Goal: Task Accomplishment & Management: Complete application form

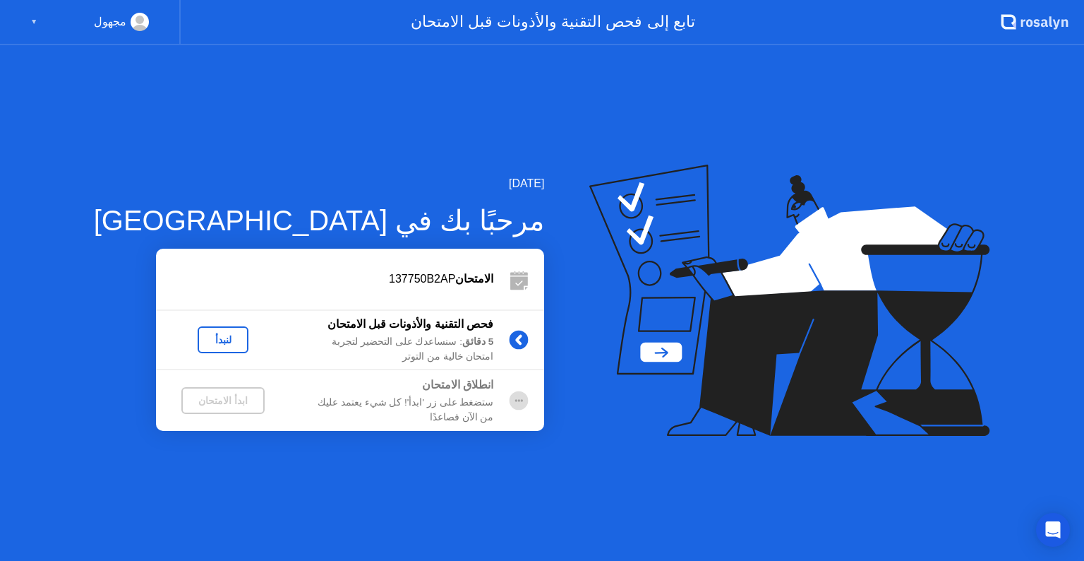
click at [203, 334] on div "لنبدأ" at bounding box center [223, 339] width 40 height 11
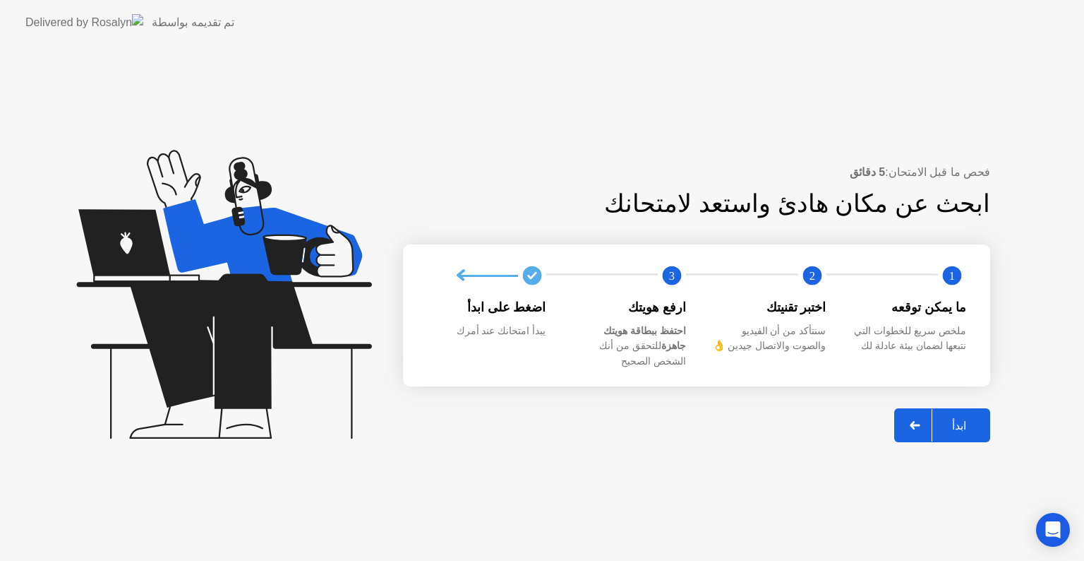
click at [946, 419] on div "ابدأ" at bounding box center [960, 425] width 54 height 13
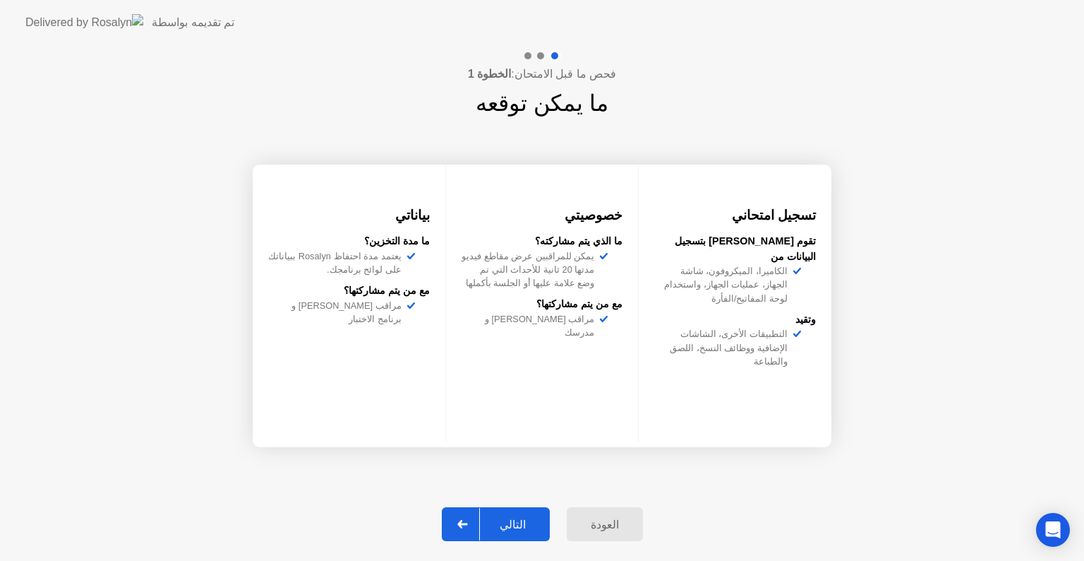
click at [508, 529] on div "التالي" at bounding box center [513, 524] width 66 height 13
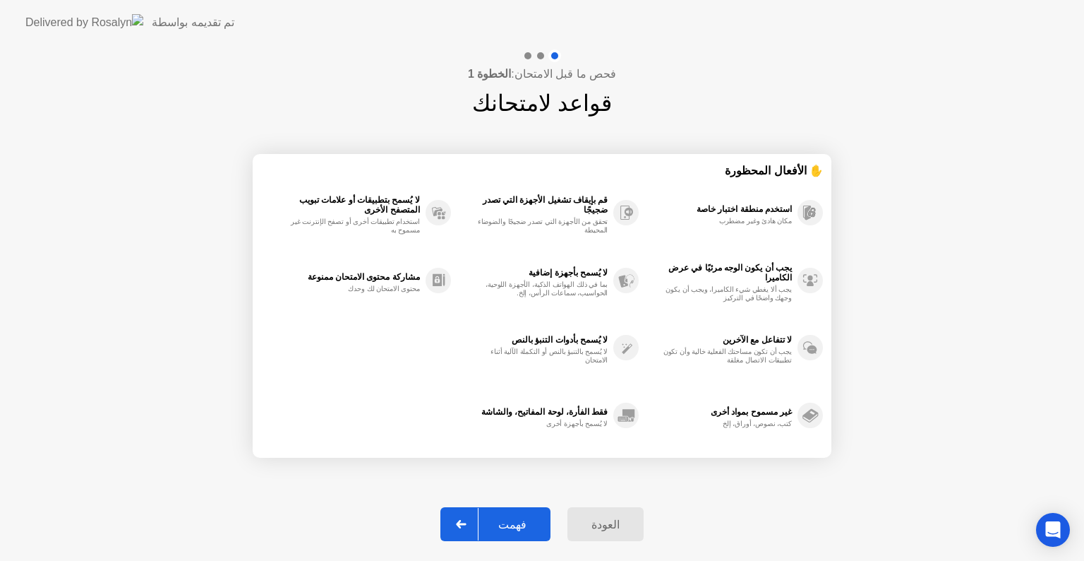
click at [515, 530] on div "فهمت" at bounding box center [513, 524] width 68 height 13
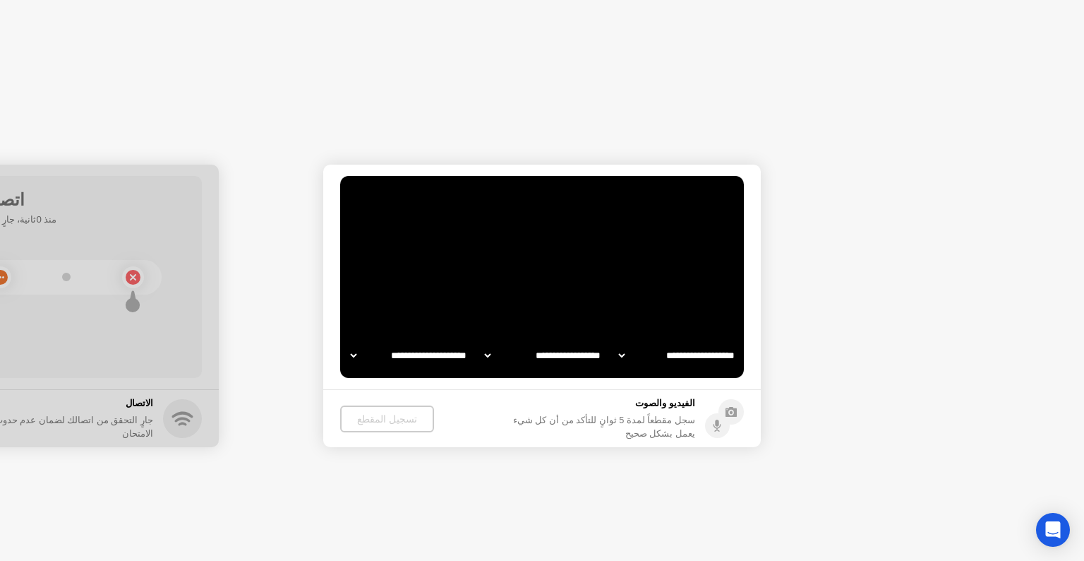
select select "**********"
select select "*******"
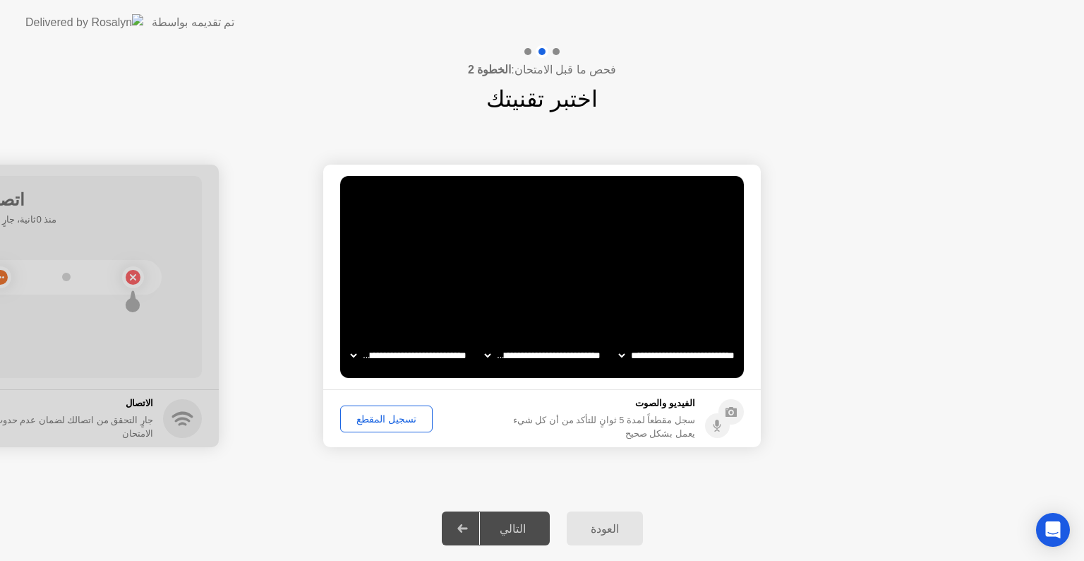
click at [381, 418] on div "تسجيل المقطع" at bounding box center [386, 418] width 83 height 11
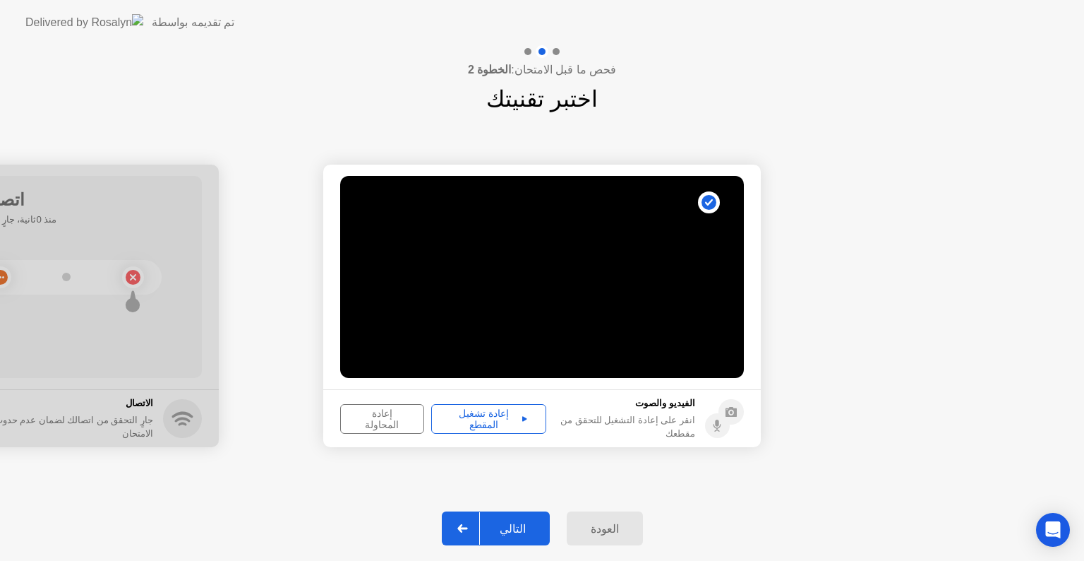
click at [489, 424] on div "إعادة تشغيل المقطع" at bounding box center [488, 418] width 105 height 23
click at [523, 531] on div "التالي" at bounding box center [513, 528] width 66 height 13
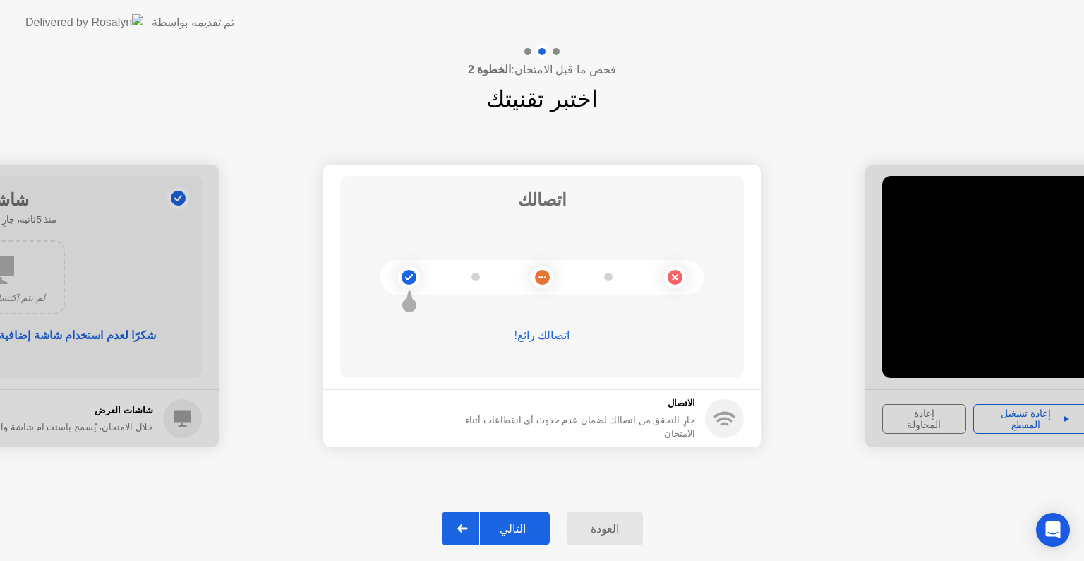
click at [538, 524] on div "التالي" at bounding box center [513, 528] width 66 height 13
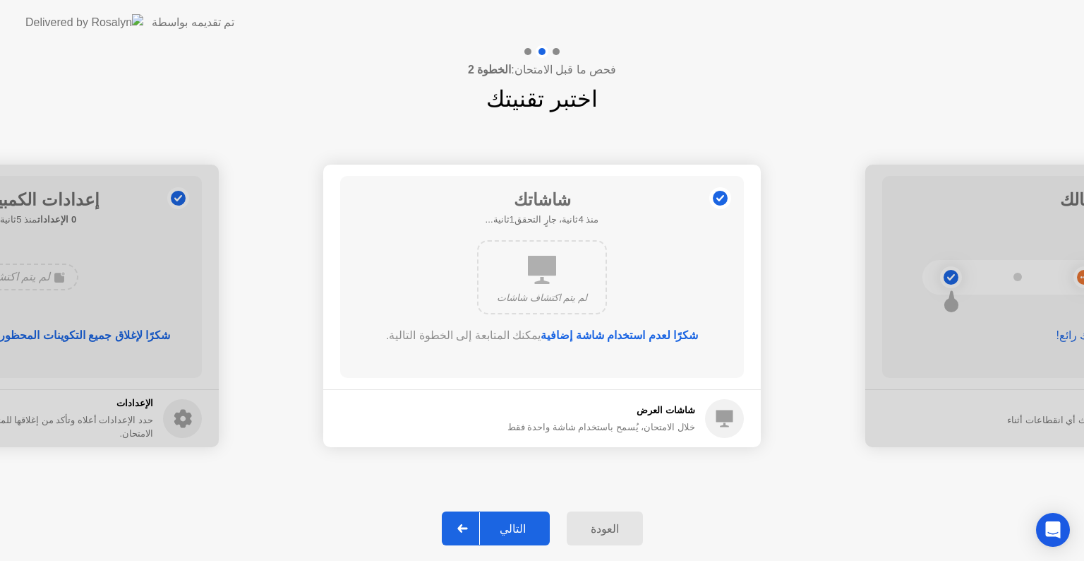
click at [518, 513] on button "التالي" at bounding box center [496, 528] width 108 height 34
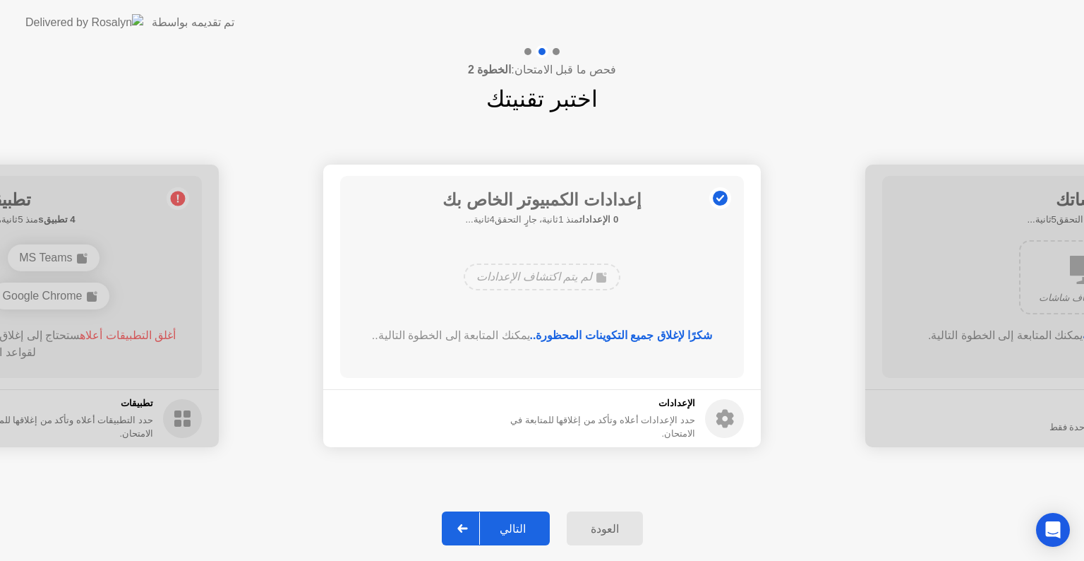
click at [520, 518] on button "التالي" at bounding box center [496, 528] width 108 height 34
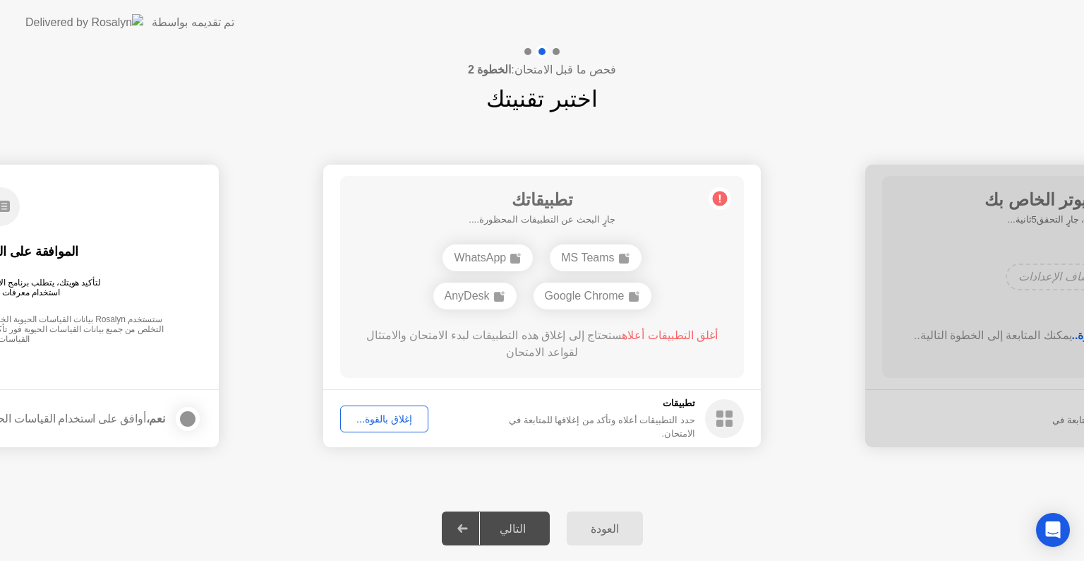
click at [390, 413] on div "إغلاق بالقوة..." at bounding box center [384, 418] width 78 height 11
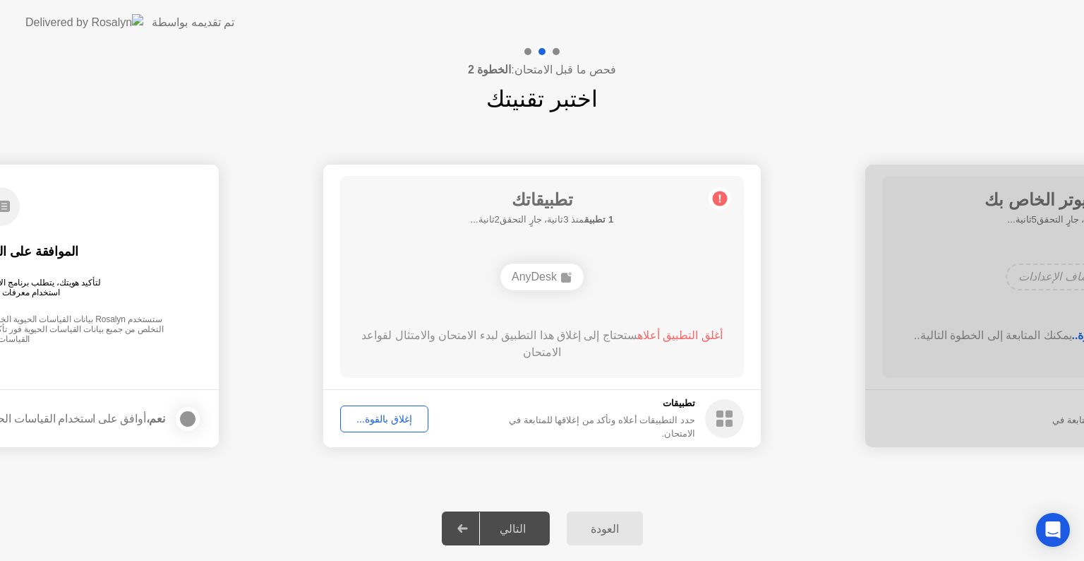
click at [523, 533] on div "التالي" at bounding box center [513, 528] width 66 height 13
click at [366, 410] on button "إغلاق بالقوة..." at bounding box center [384, 418] width 88 height 27
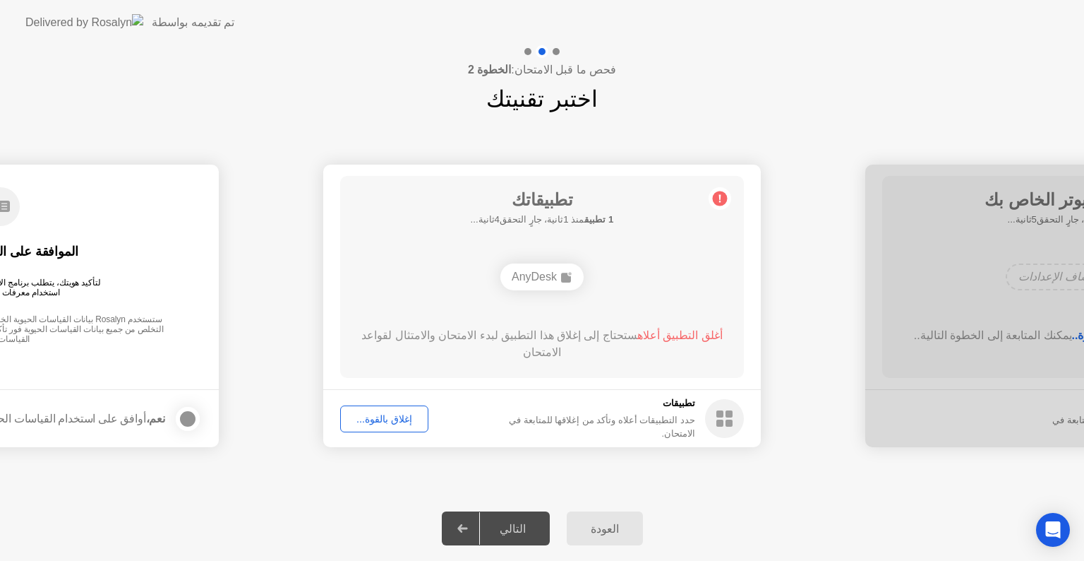
click at [400, 419] on div "إغلاق بالقوة..." at bounding box center [384, 418] width 78 height 11
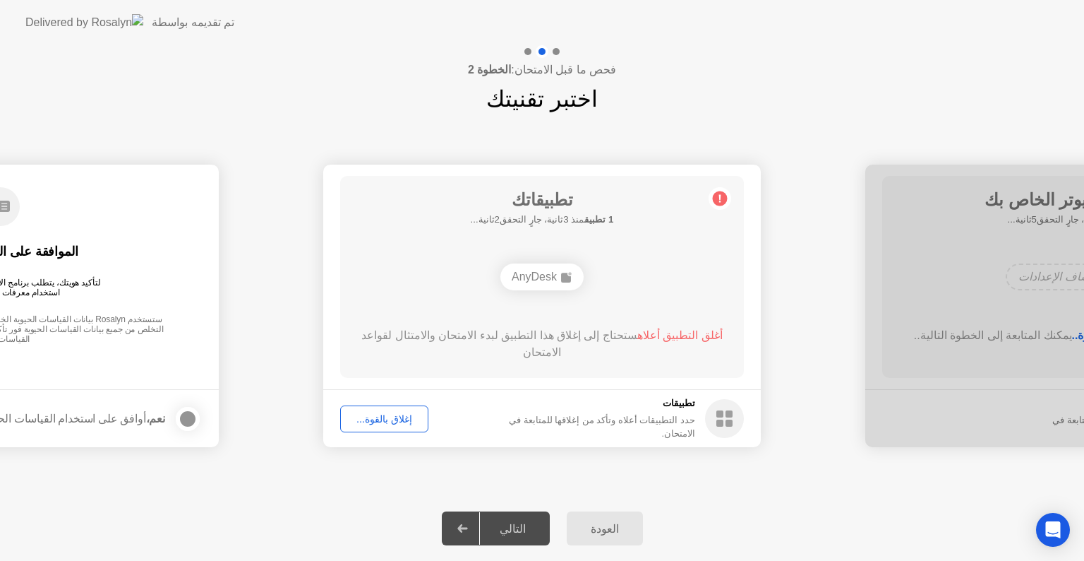
click at [399, 420] on div "إغلاق بالقوة..." at bounding box center [384, 418] width 78 height 11
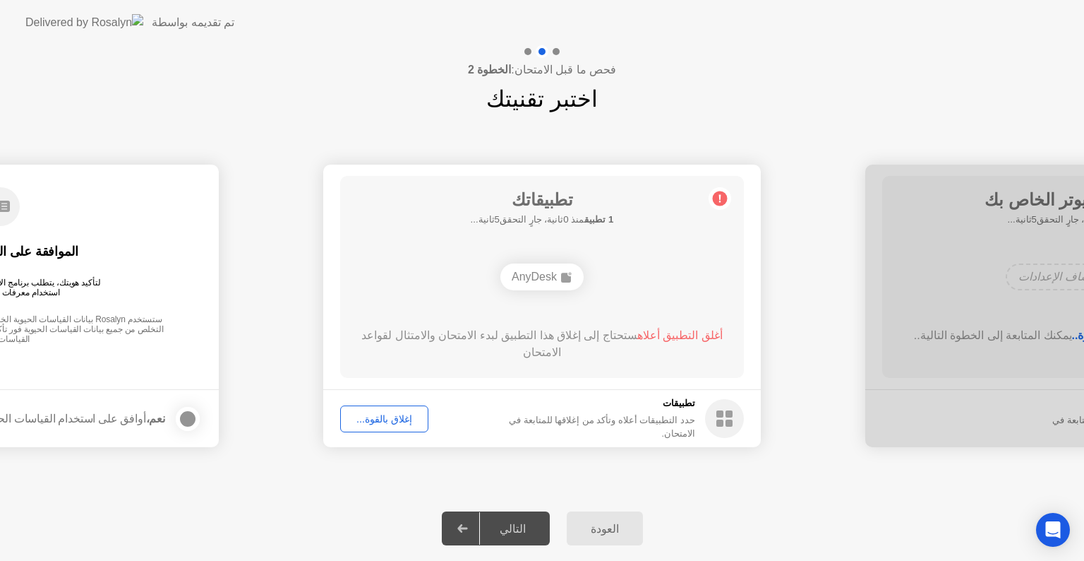
click at [568, 264] on div "AnyDesk" at bounding box center [542, 276] width 83 height 27
click at [562, 280] on rect at bounding box center [566, 278] width 10 height 10
drag, startPoint x: 562, startPoint y: 280, endPoint x: 577, endPoint y: 280, distance: 14.8
click at [573, 280] on icon at bounding box center [566, 276] width 11 height 11
click at [400, 421] on div "إغلاق بالقوة..." at bounding box center [384, 418] width 78 height 11
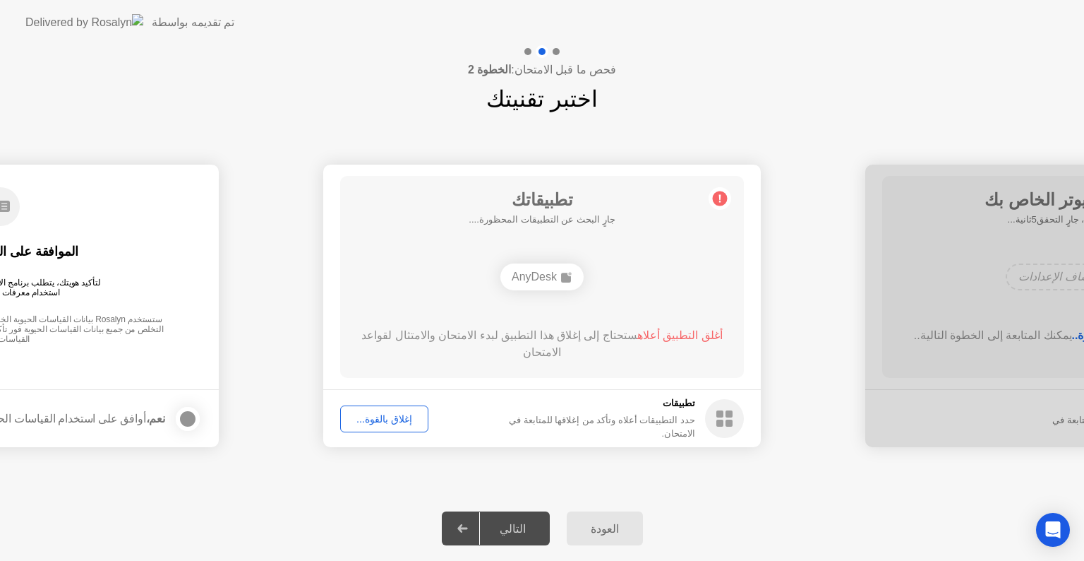
click at [480, 342] on div "أغلق التطبيق أعلاه ستحتاج إلى إغلاق هذا التطبيق لبدء الامتحان والامتثال لقواعد …" at bounding box center [543, 344] width 364 height 34
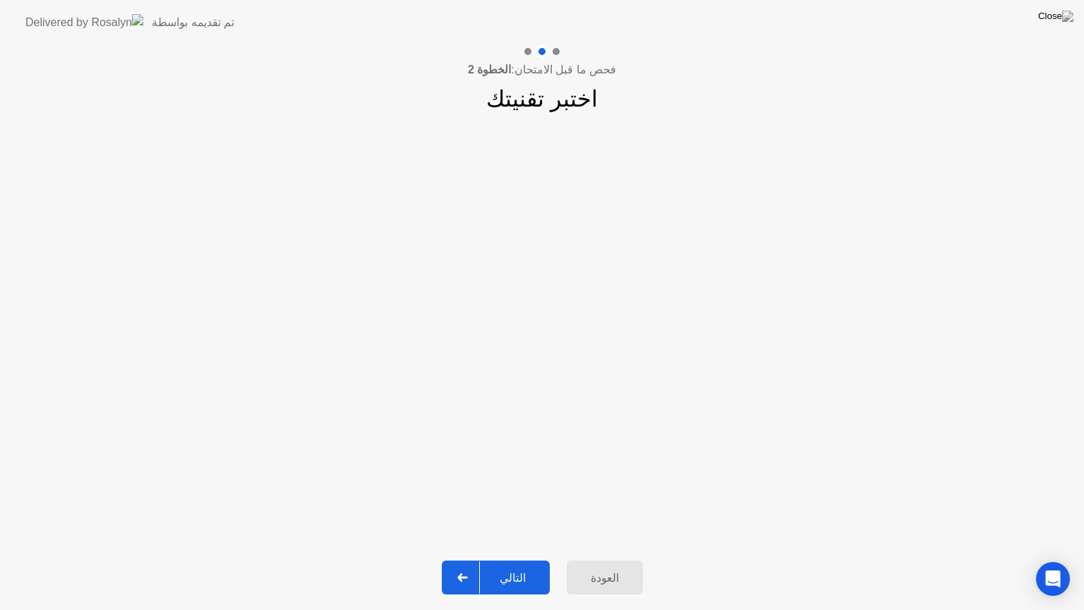
click at [514, 560] on div "التالي" at bounding box center [513, 577] width 66 height 13
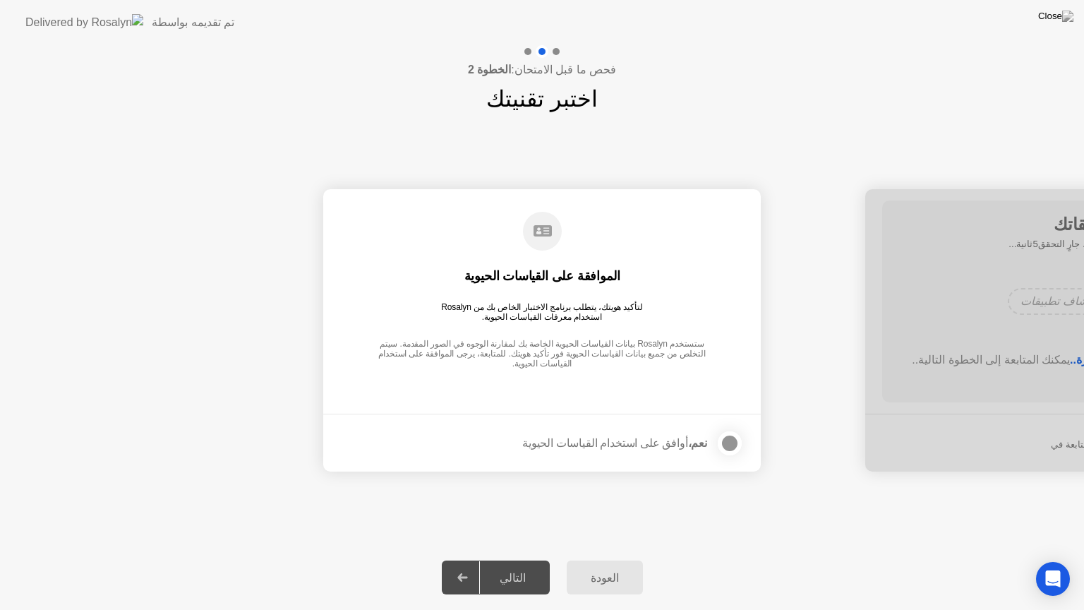
click at [723, 443] on div at bounding box center [730, 443] width 17 height 17
click at [508, 560] on button "التالي" at bounding box center [496, 578] width 108 height 34
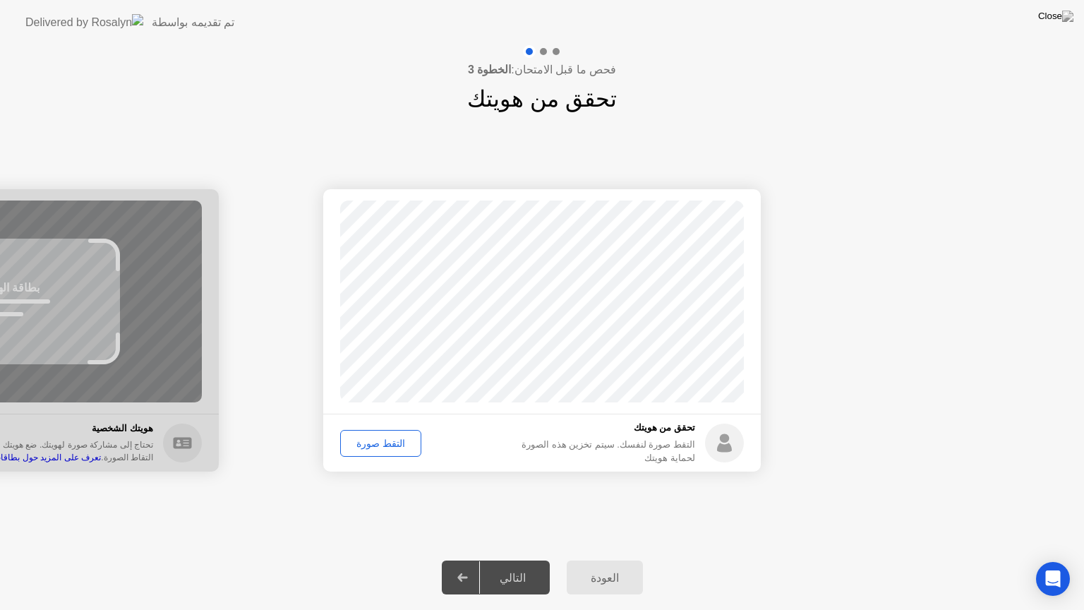
click at [393, 439] on div "التقط صورة" at bounding box center [380, 443] width 71 height 11
click at [512, 560] on div "التالي" at bounding box center [513, 577] width 66 height 13
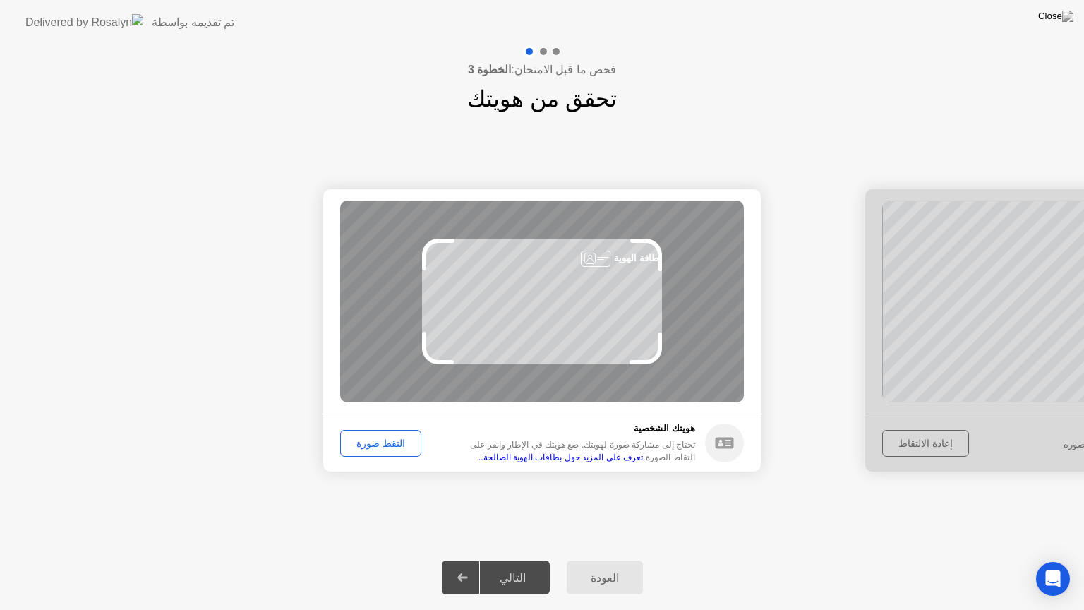
click at [387, 441] on div "التقط صورة" at bounding box center [380, 443] width 71 height 11
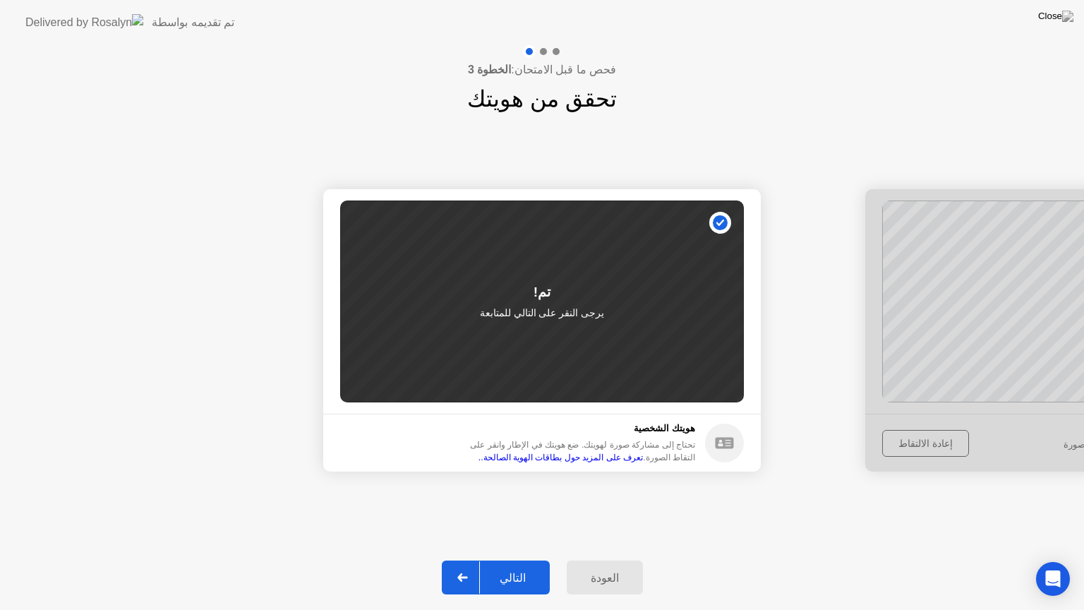
click at [496, 560] on div "التالي" at bounding box center [513, 577] width 66 height 13
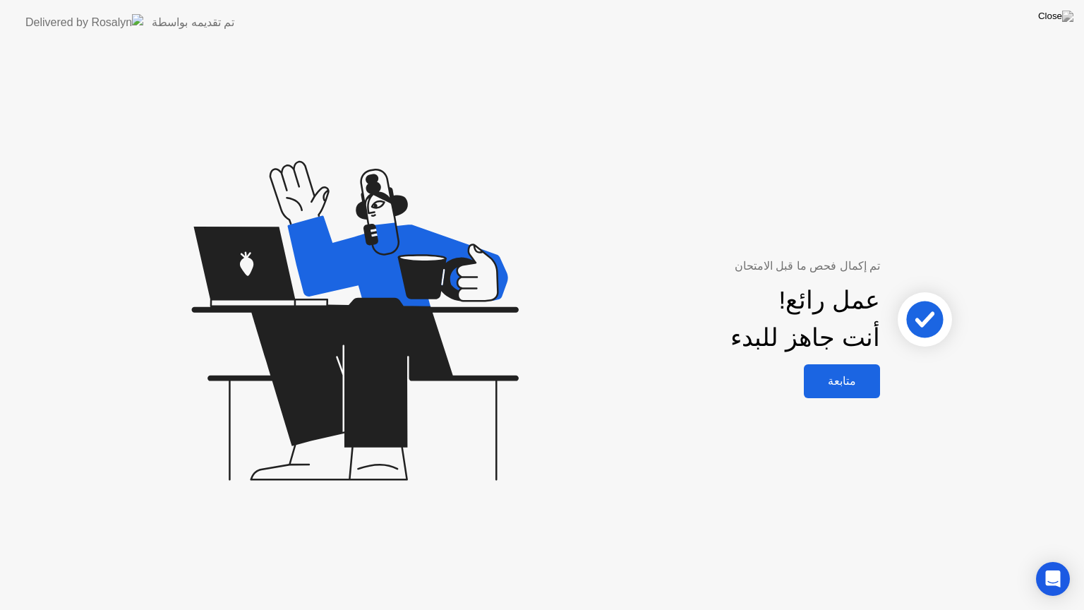
click at [847, 381] on div "متابعة" at bounding box center [842, 380] width 68 height 13
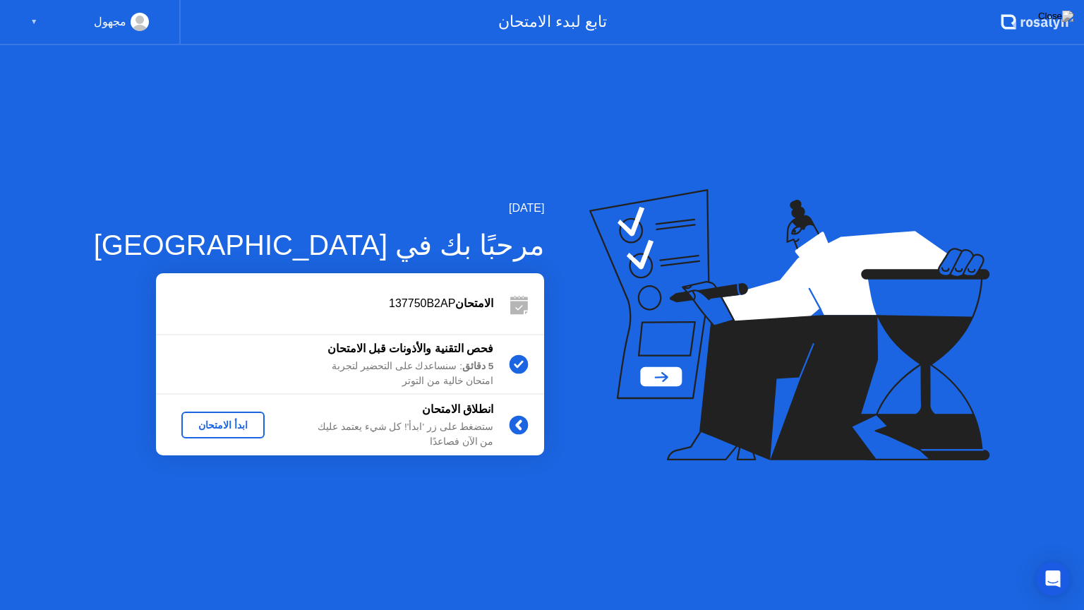
click at [187, 419] on div "ابدأ الامتحان" at bounding box center [223, 424] width 72 height 11
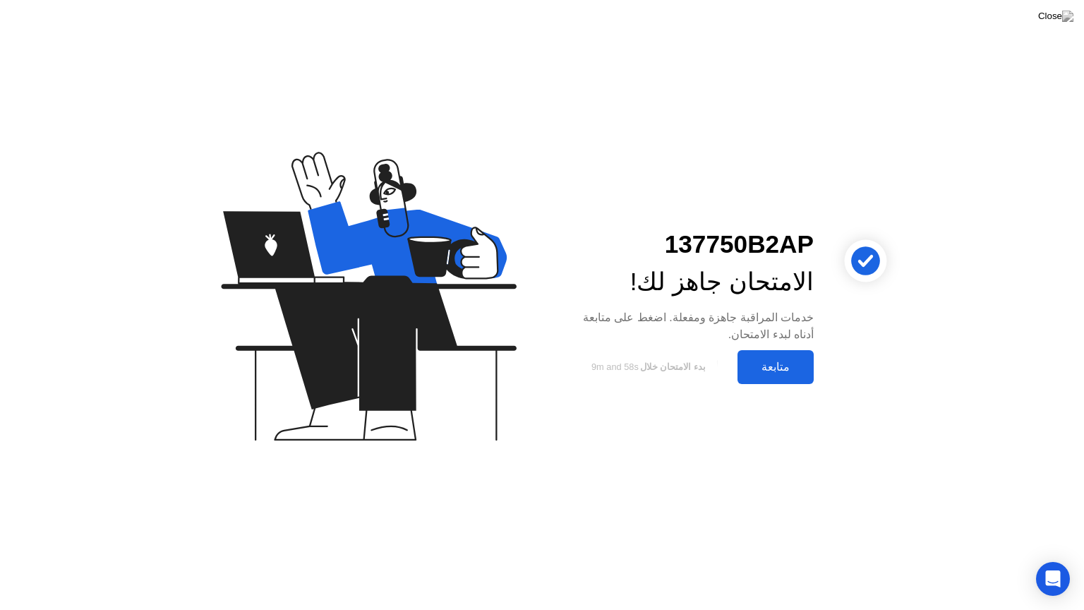
click at [782, 371] on div "متابعة" at bounding box center [776, 366] width 68 height 13
